Goal: Task Accomplishment & Management: Manage account settings

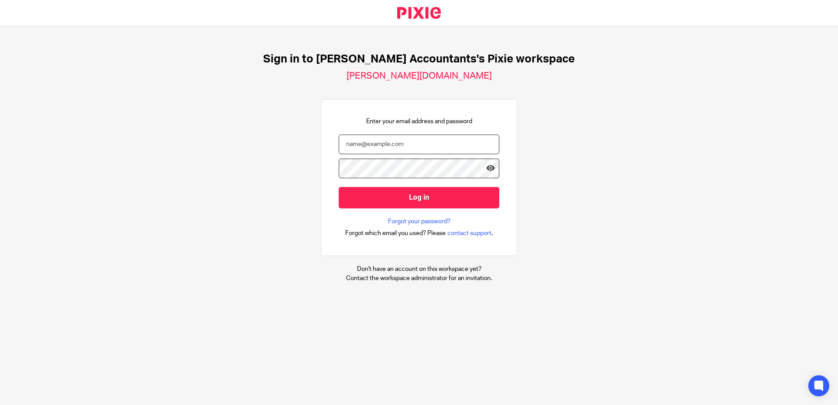
click at [399, 145] on input "email" at bounding box center [419, 144] width 161 height 20
type input "tasha@sheilaccountants.ie"
click at [339, 187] on input "Log in" at bounding box center [419, 197] width 161 height 21
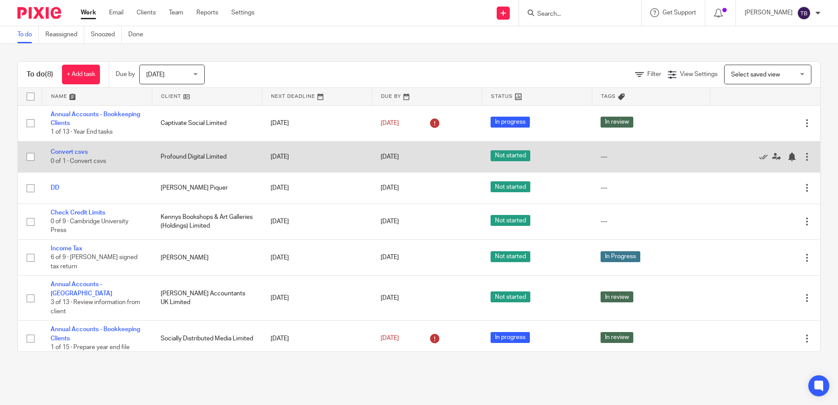
scroll to position [28, 0]
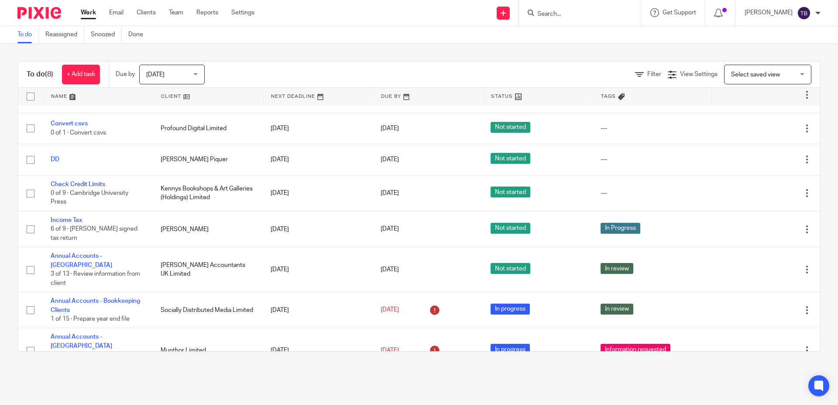
click at [187, 77] on span "[DATE]" at bounding box center [169, 74] width 46 height 18
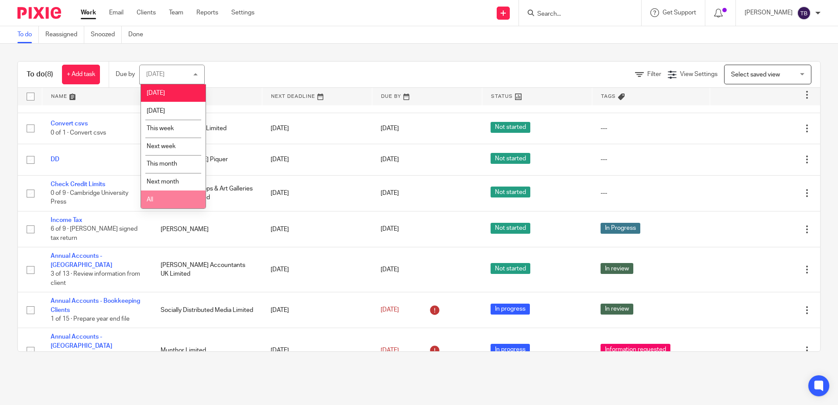
click at [176, 197] on li "All" at bounding box center [173, 199] width 65 height 18
